Goal: Task Accomplishment & Management: Manage account settings

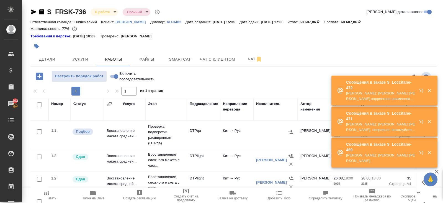
scroll to position [91, 0]
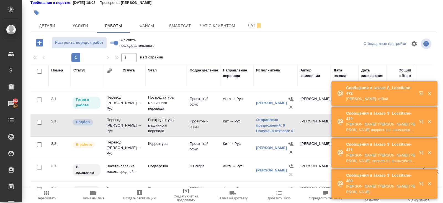
click at [422, 92] on icon "button" at bounding box center [422, 94] width 7 height 7
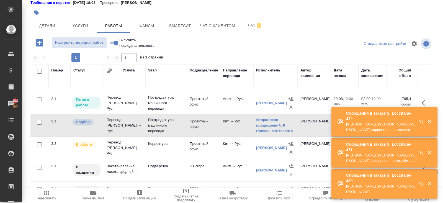
click at [422, 154] on icon "button" at bounding box center [422, 153] width 7 height 7
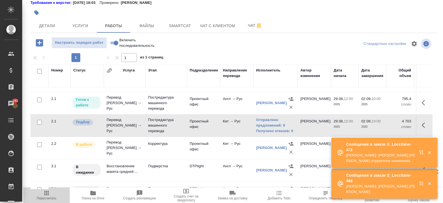
click at [48, 200] on span "Пересчитать" at bounding box center [47, 198] width 20 height 4
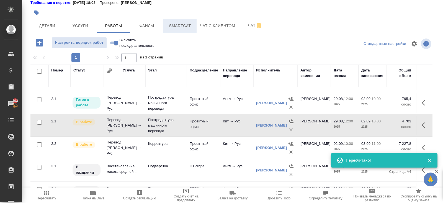
click at [172, 26] on span "Smartcat" at bounding box center [180, 25] width 27 height 7
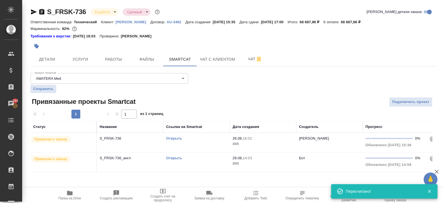
click at [174, 137] on link "Открыть" at bounding box center [174, 138] width 16 height 4
click at [115, 57] on span "Работы" at bounding box center [113, 59] width 27 height 7
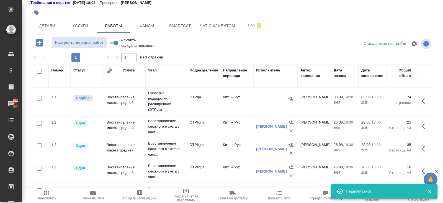
scroll to position [104, 0]
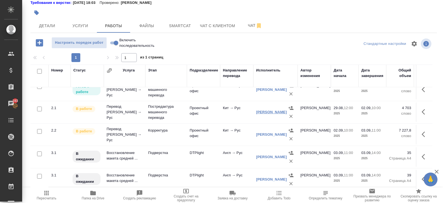
click at [267, 110] on link "Абдуллина Эльмира" at bounding box center [271, 112] width 31 height 4
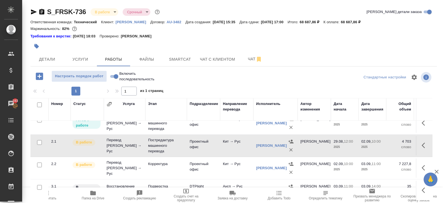
scroll to position [34, 0]
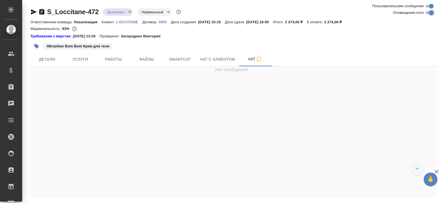
click at [432, 12] on input "Оповещения-логи" at bounding box center [431, 12] width 20 height 7
checkbox input "false"
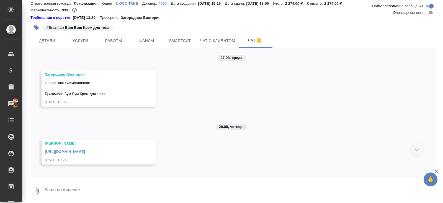
scroll to position [154, 0]
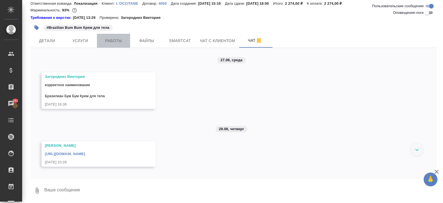
click at [111, 45] on button "Работы" at bounding box center [113, 41] width 33 height 14
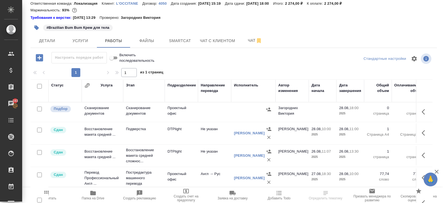
click at [89, 193] on span "Папка на Drive" at bounding box center [93, 195] width 40 height 11
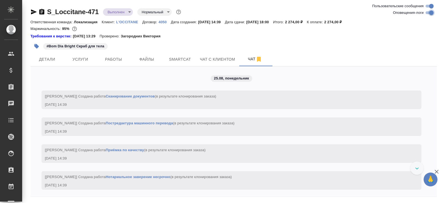
click at [431, 12] on input "Оповещения-логи" at bounding box center [431, 12] width 20 height 7
checkbox input "false"
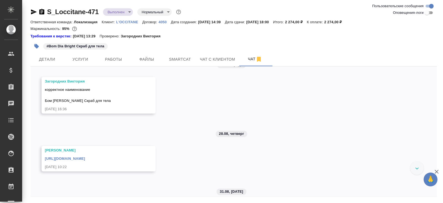
drag, startPoint x: 431, startPoint y: 12, endPoint x: 330, endPoint y: 42, distance: 105.5
click at [330, 42] on div "S_Loccitane-471 Выполнен completed Нормальный normal Ответственная команда: Лок…" at bounding box center [233, 111] width 413 height 222
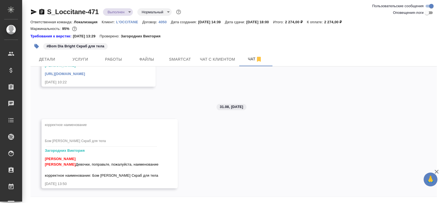
scroll to position [19, 0]
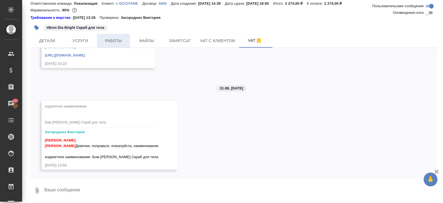
click at [111, 41] on span "Работы" at bounding box center [113, 40] width 27 height 7
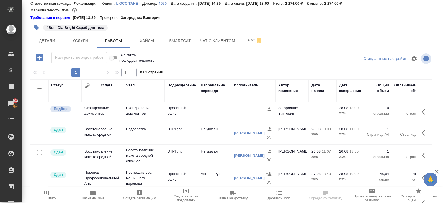
click at [92, 193] on icon "button" at bounding box center [93, 193] width 6 height 4
click at [250, 39] on span "Чат" at bounding box center [255, 40] width 27 height 7
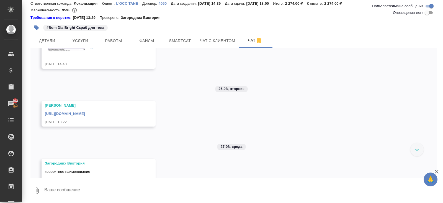
click at [80, 191] on textarea at bounding box center [240, 190] width 393 height 19
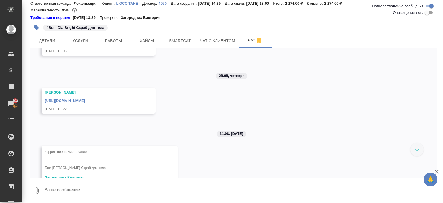
scroll to position [253, 0]
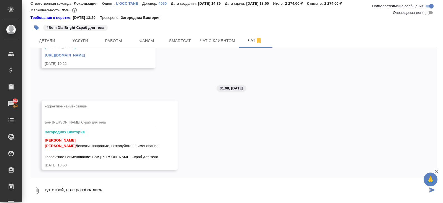
type textarea "тут отбой, в лс разобрались"
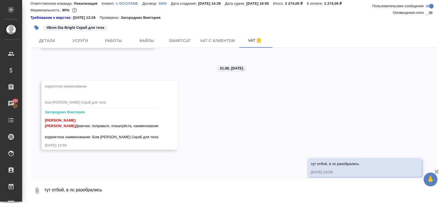
scroll to position [280, 0]
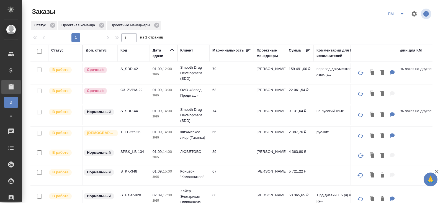
click at [402, 14] on icon "split button" at bounding box center [402, 13] width 3 height 1
click at [402, 25] on li "В работу!" at bounding box center [396, 24] width 28 height 9
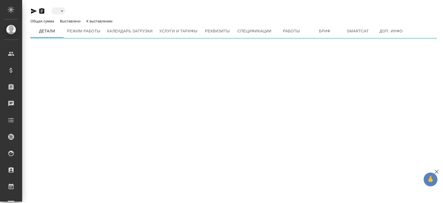
type input "active"
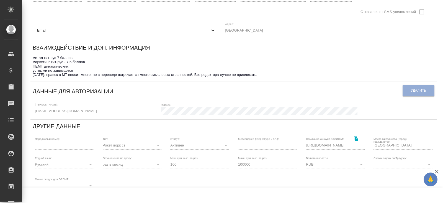
scroll to position [75, 0]
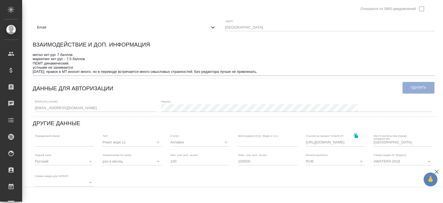
click at [31, 109] on div "Профиль Уведомление отправлено [DATE] 14:31 пользователем [PERSON_NAME] исполни…" at bounding box center [233, 133] width 406 height 332
